Goal: Task Accomplishment & Management: Use online tool/utility

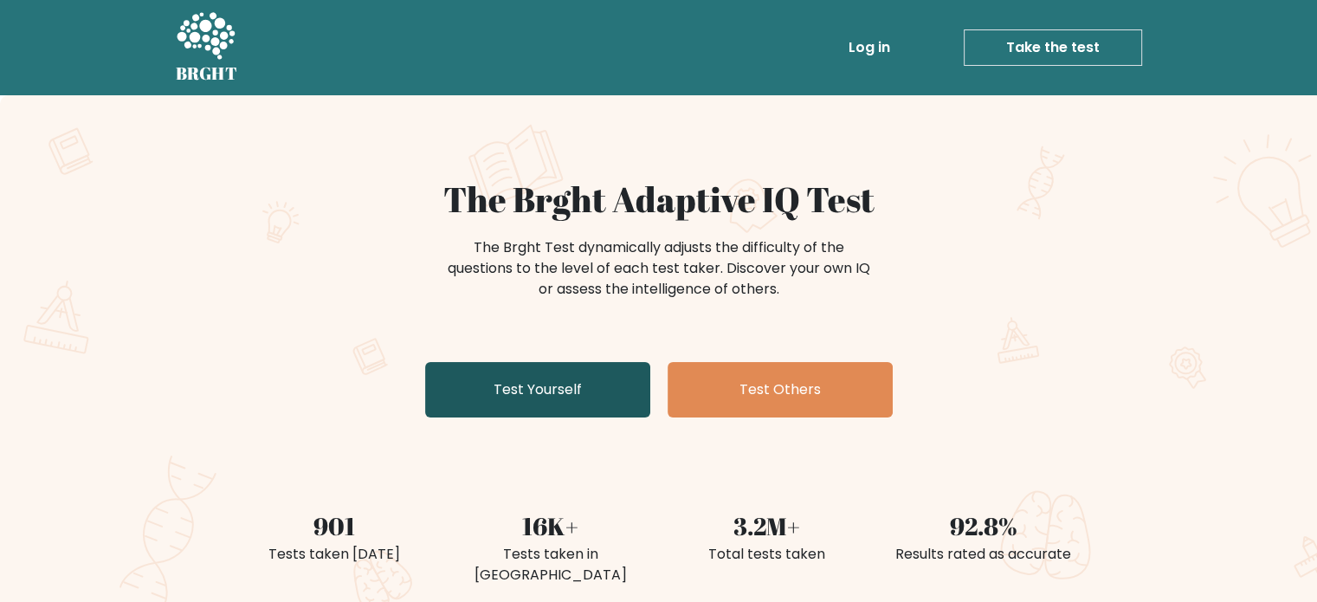
click at [563, 380] on link "Test Yourself" at bounding box center [537, 389] width 225 height 55
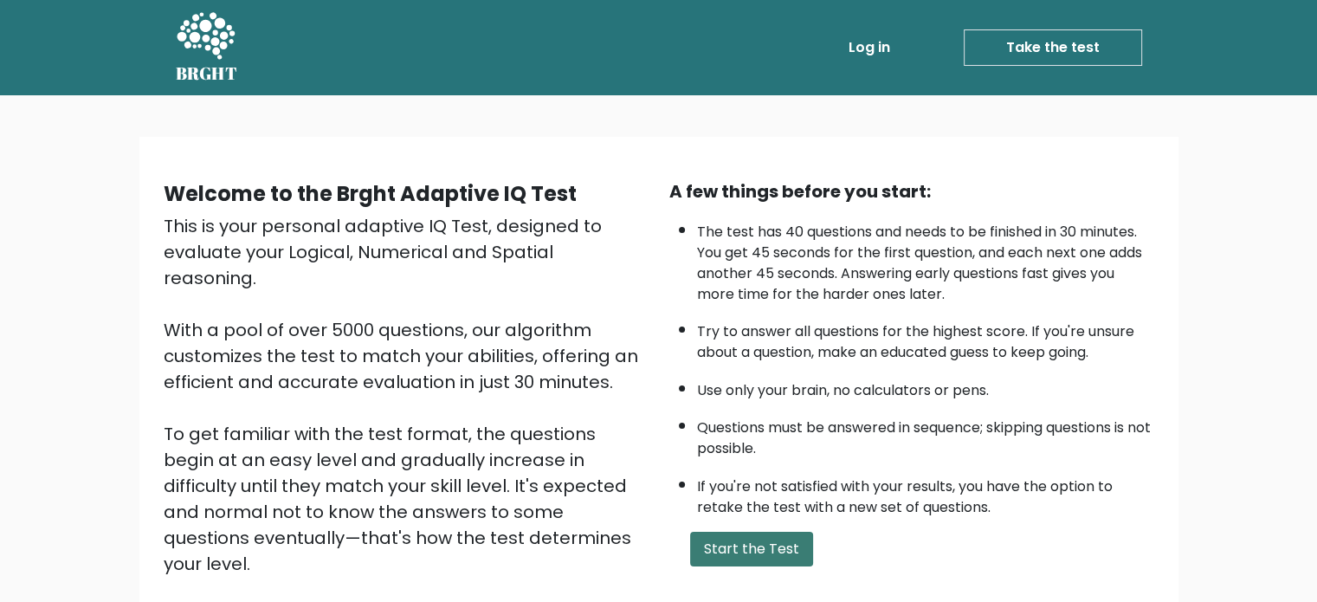
click at [758, 541] on button "Start the Test" at bounding box center [751, 549] width 123 height 35
